Goal: Check status

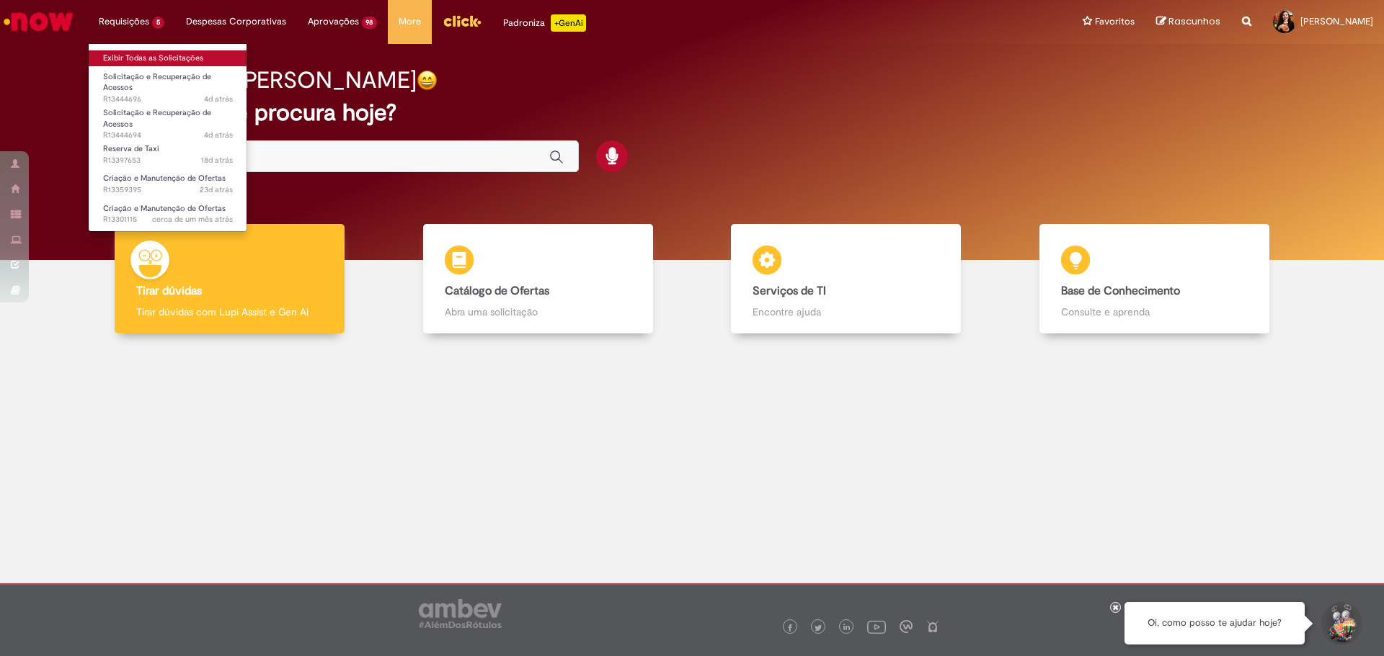
click at [147, 53] on link "Exibir Todas as Solicitações" at bounding box center [168, 58] width 159 height 16
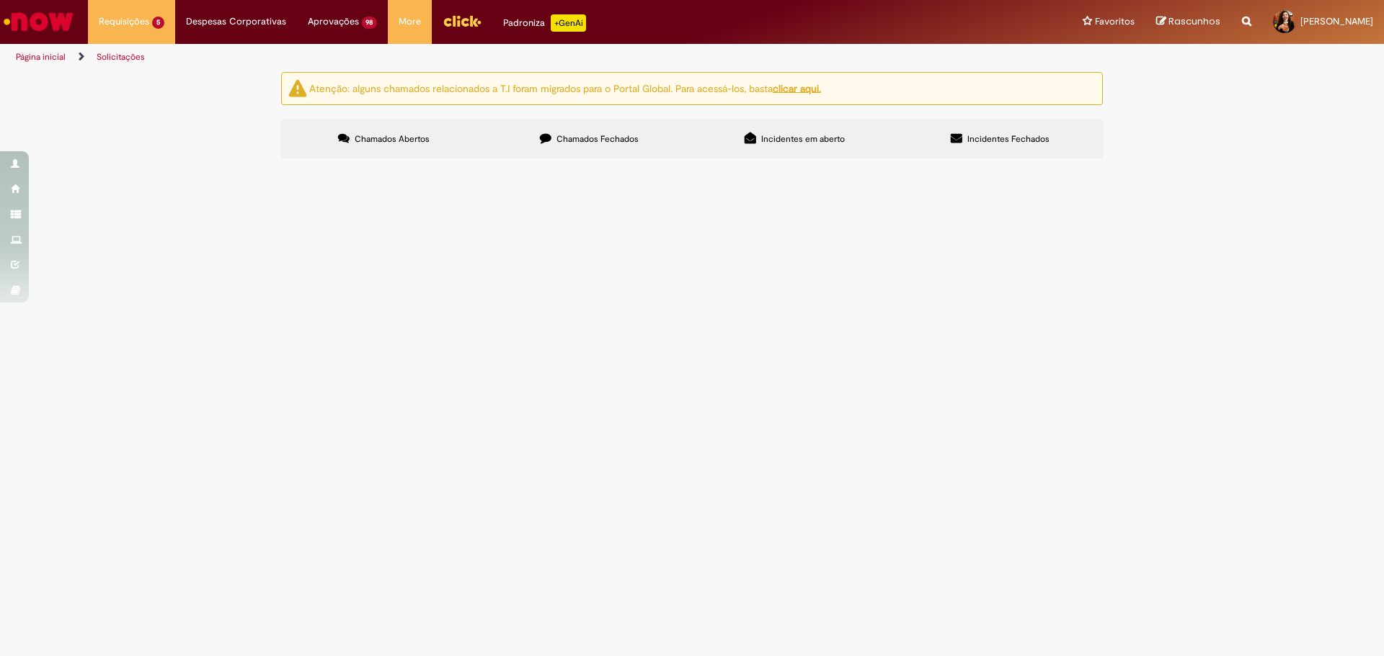
click at [0, 0] on span "Criação e Manutenção de Ofertas" at bounding box center [0, 0] width 0 height 0
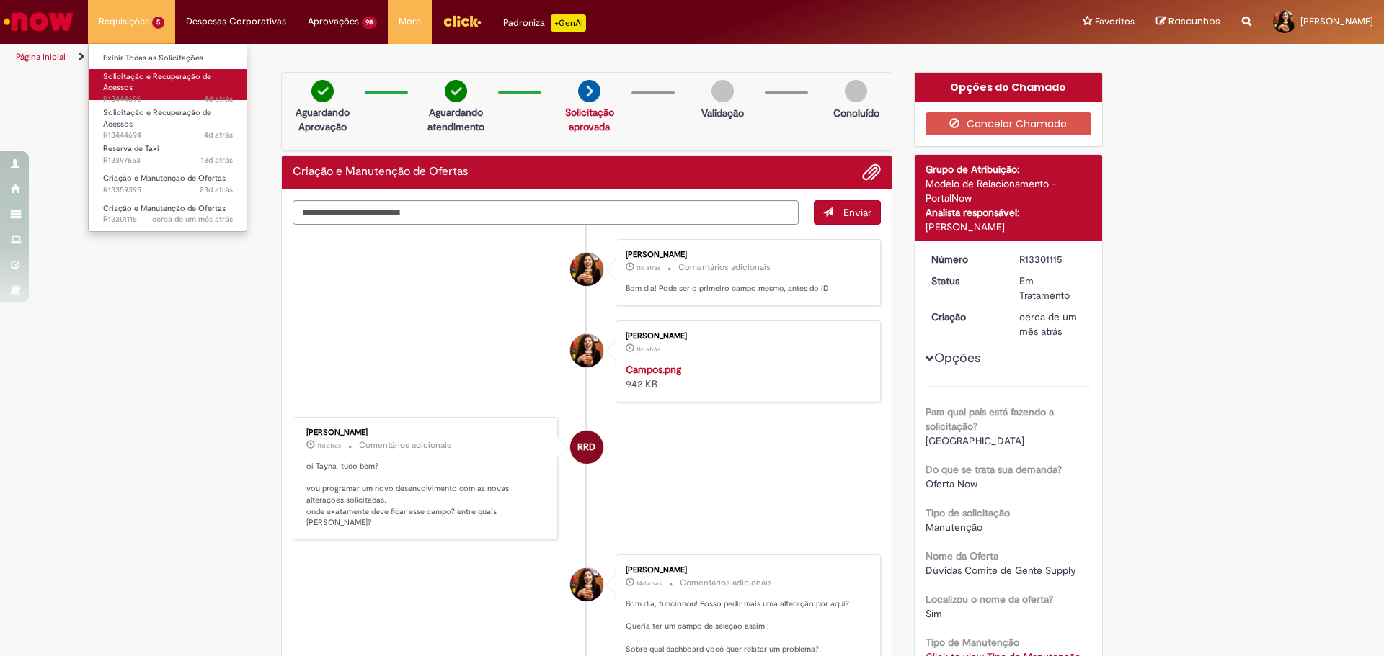
click at [180, 77] on span "Solicitação e Recuperação de Acessos" at bounding box center [157, 82] width 108 height 22
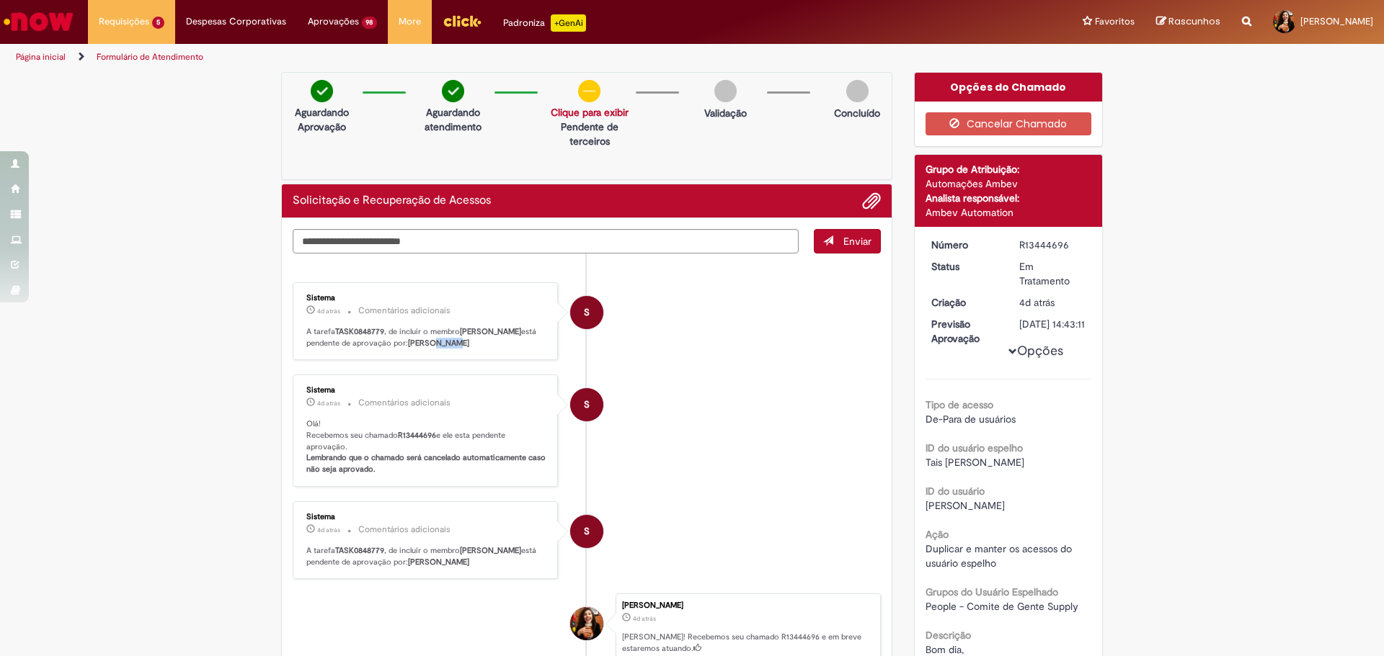
drag, startPoint x: 424, startPoint y: 339, endPoint x: 468, endPoint y: 351, distance: 45.6
click at [466, 351] on div "Sistema 4d atrás 4 dias atrás Comentários adicionais A tarefa TASK0848779 , de …" at bounding box center [425, 322] width 257 height 70
click at [468, 351] on div "Sistema 4d atrás 4 dias atrás Comentários adicionais A tarefa TASK0848779 , de …" at bounding box center [425, 322] width 257 height 70
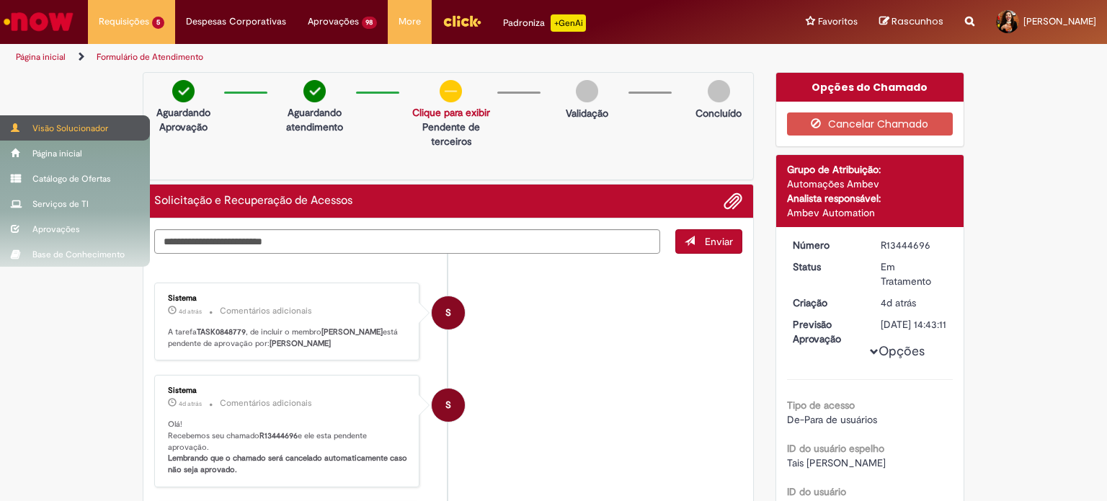
click at [17, 128] on span at bounding box center [16, 127] width 11 height 9
